Goal: Task Accomplishment & Management: Use online tool/utility

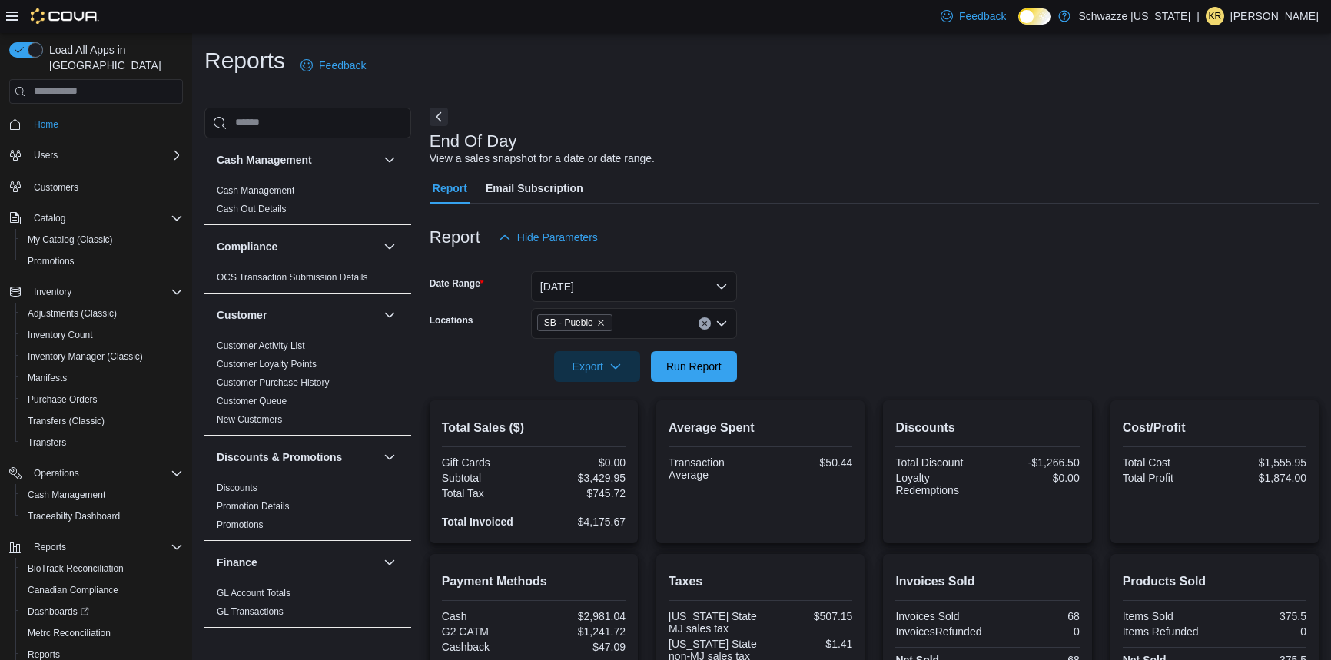
scroll to position [294, 0]
click at [682, 366] on span "Run Report" at bounding box center [694, 365] width 55 height 15
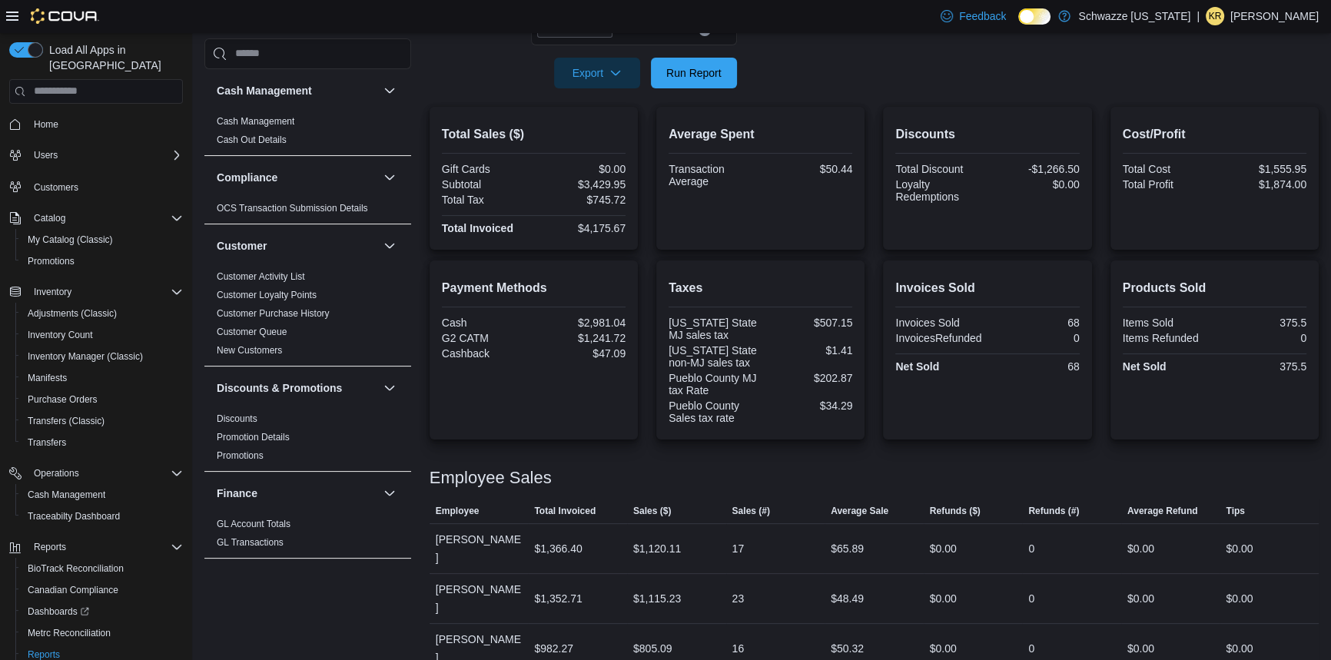
scroll to position [294, 0]
